Goal: Check status: Check status

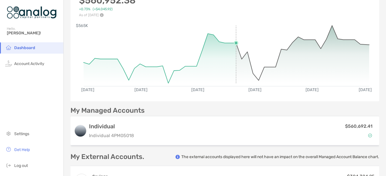
scroll to position [18, 0]
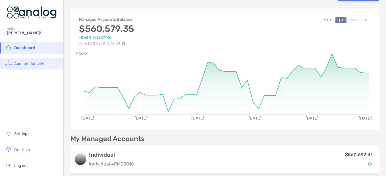
click at [22, 64] on span "Account Activity" at bounding box center [29, 63] width 30 height 5
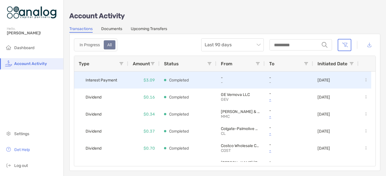
click at [120, 81] on div "Interest Payment" at bounding box center [101, 80] width 54 height 17
click at [148, 78] on p "$3.09" at bounding box center [149, 80] width 11 height 7
click at [176, 79] on p "Completed" at bounding box center [179, 80] width 20 height 7
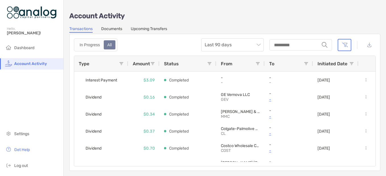
click at [282, 18] on p "Account Activity" at bounding box center [224, 16] width 311 height 7
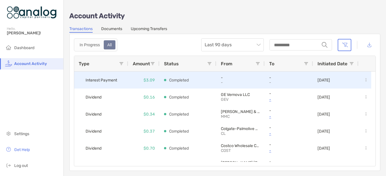
click at [227, 83] on p "-" at bounding box center [240, 82] width 39 height 5
click at [229, 81] on p "-" at bounding box center [240, 82] width 39 height 5
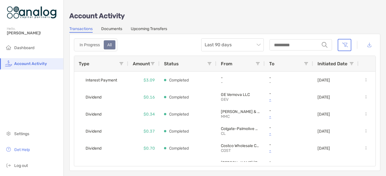
click at [275, 15] on p "Account Activity" at bounding box center [224, 16] width 311 height 7
click at [30, 47] on span "Dashboard" at bounding box center [24, 48] width 20 height 5
